Goal: Navigation & Orientation: Find specific page/section

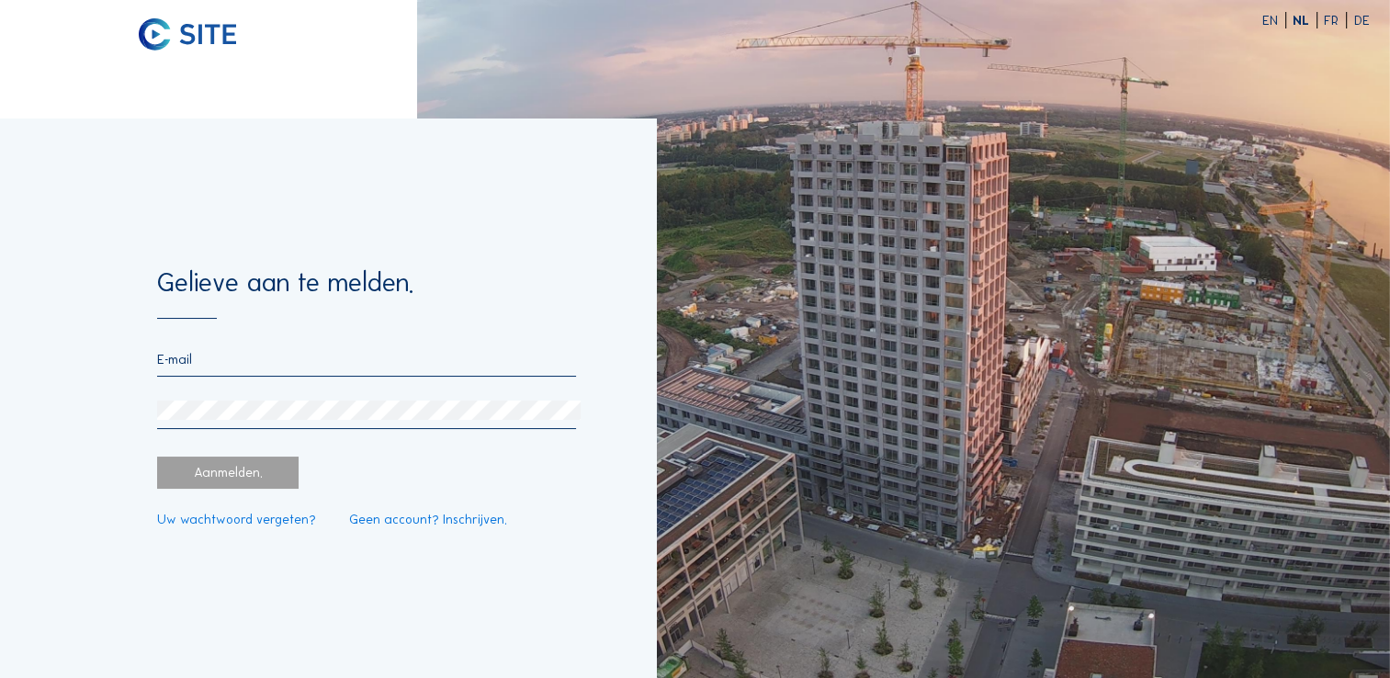
click at [285, 373] on div at bounding box center [366, 364] width 419 height 26
click at [287, 360] on input "email" at bounding box center [366, 359] width 419 height 17
type input "[PERSON_NAME][EMAIL_ADDRESS][PERSON_NAME][PERSON_NAME][DOMAIN_NAME]"
click at [257, 400] on div "[PERSON_NAME][EMAIL_ADDRESS][PERSON_NAME][PERSON_NAME][DOMAIN_NAME]" at bounding box center [366, 390] width 419 height 78
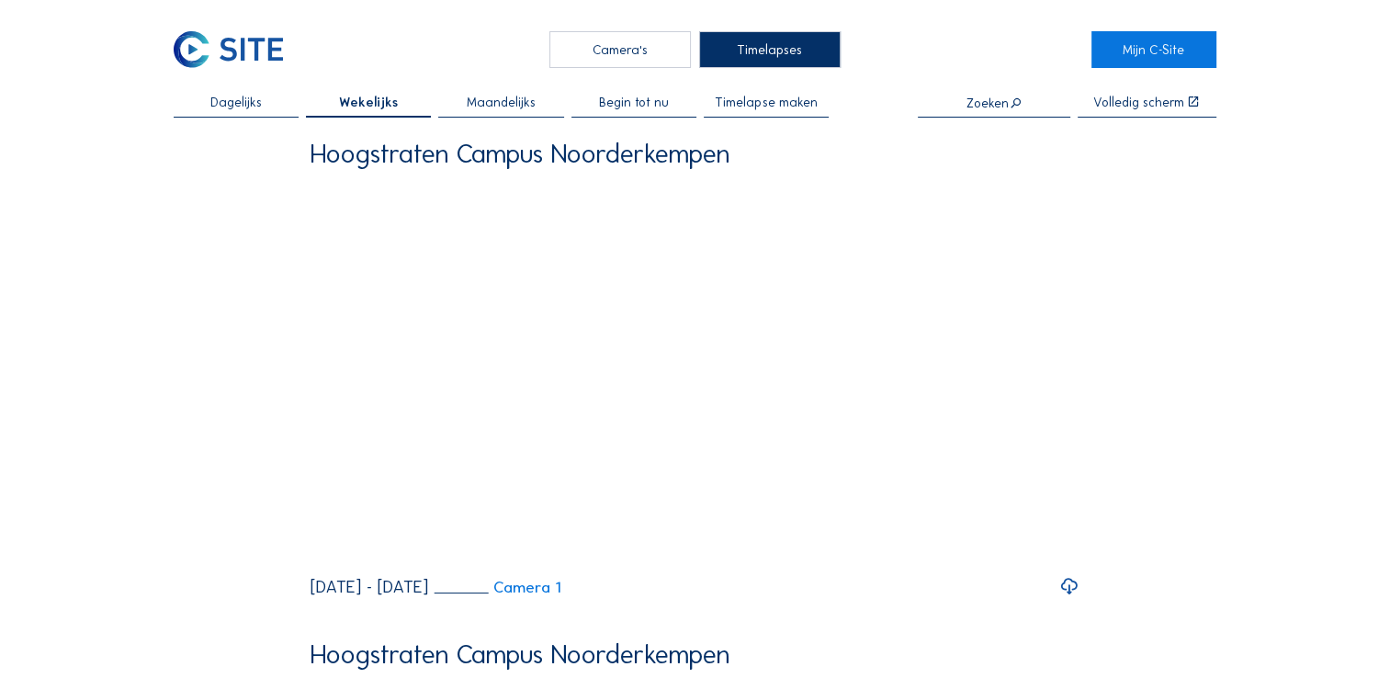
click at [598, 54] on div "Camera's" at bounding box center [619, 49] width 141 height 37
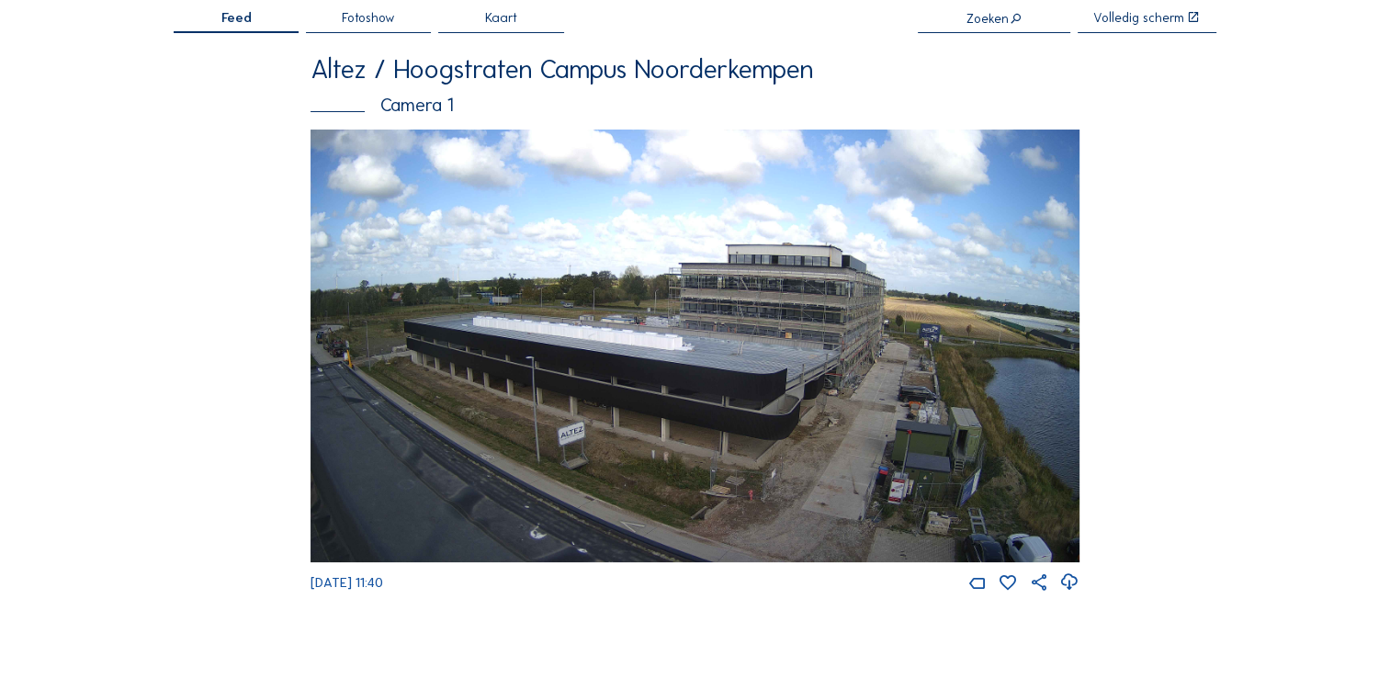
scroll to position [184, 0]
